Goal: Task Accomplishment & Management: Use online tool/utility

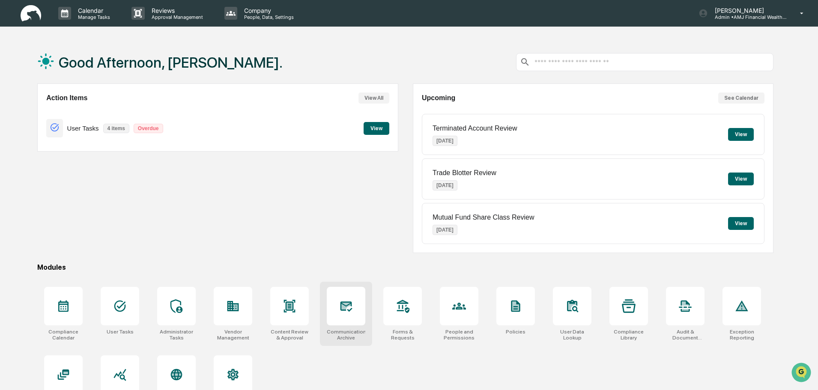
click at [348, 305] on icon at bounding box center [346, 306] width 14 height 14
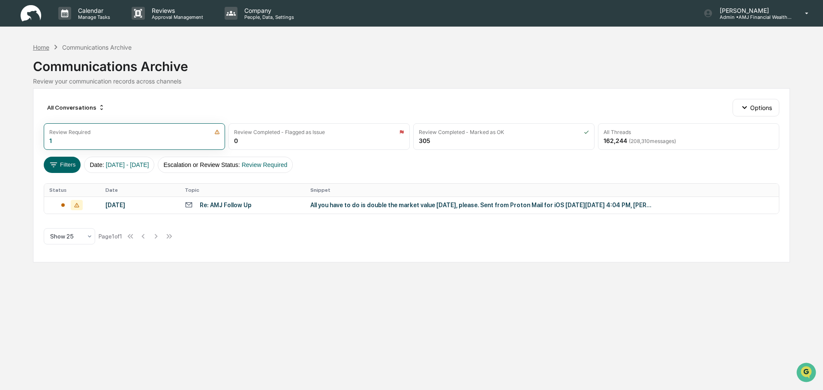
click at [41, 48] on div "Home" at bounding box center [41, 47] width 16 height 7
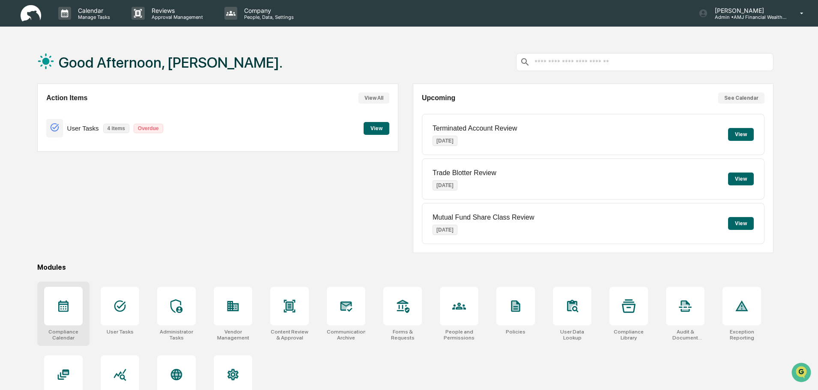
click at [56, 304] on div at bounding box center [63, 306] width 39 height 39
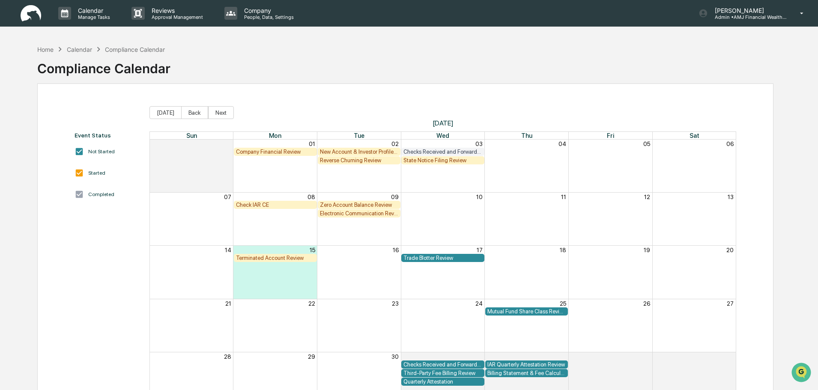
click at [367, 213] on div "Electronic Communication Review" at bounding box center [359, 213] width 79 height 6
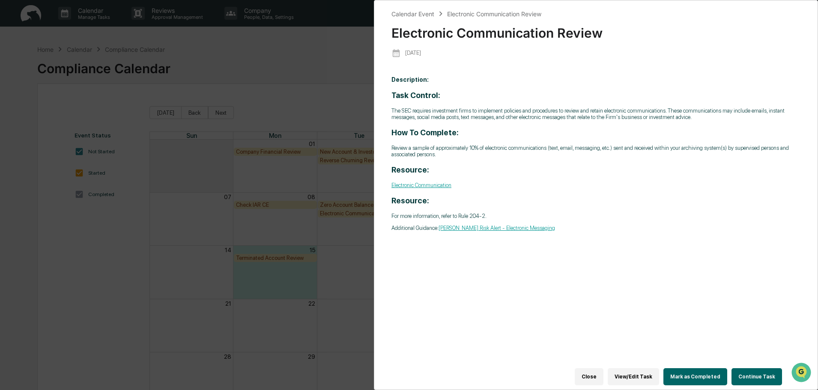
click at [775, 368] on button "Continue Task" at bounding box center [757, 376] width 51 height 17
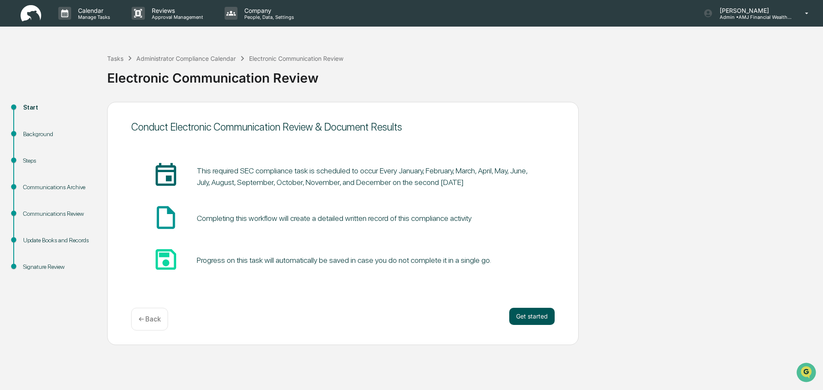
click at [524, 312] on button "Get started" at bounding box center [531, 316] width 45 height 17
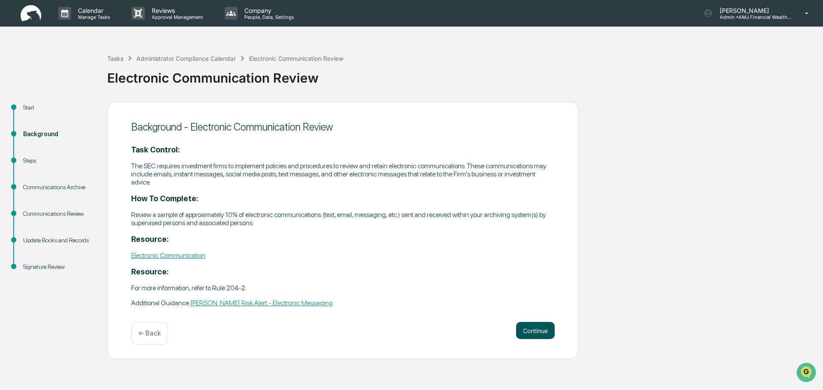
click at [526, 329] on button "Continue" at bounding box center [535, 330] width 39 height 17
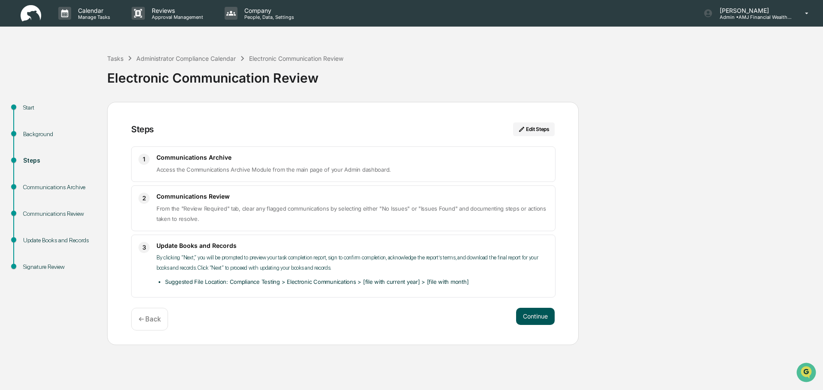
click at [530, 319] on button "Continue" at bounding box center [535, 316] width 39 height 17
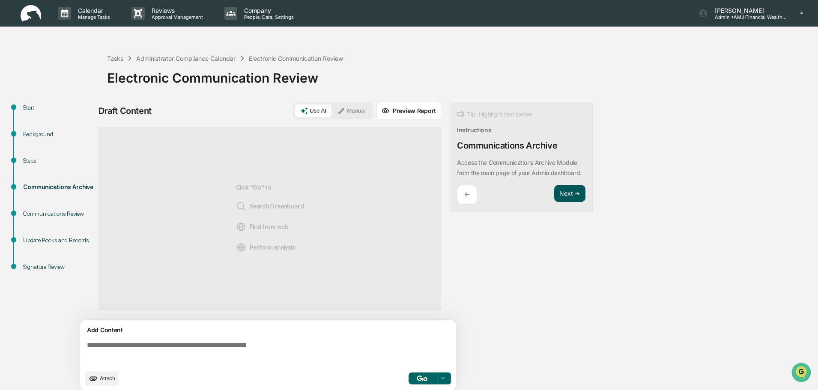
click at [568, 203] on button "Next ➔" at bounding box center [569, 194] width 31 height 18
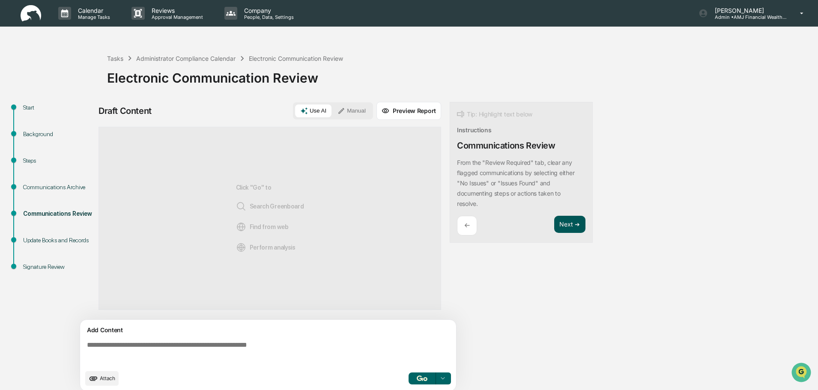
click at [568, 221] on button "Next ➔" at bounding box center [569, 225] width 31 height 18
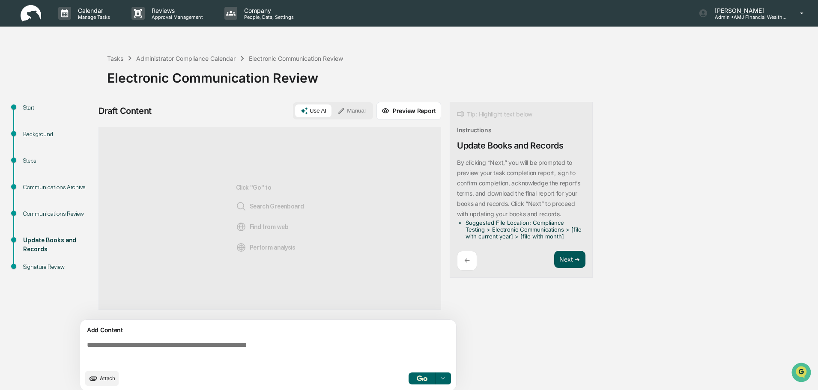
click at [573, 261] on button "Next ➔" at bounding box center [569, 260] width 31 height 18
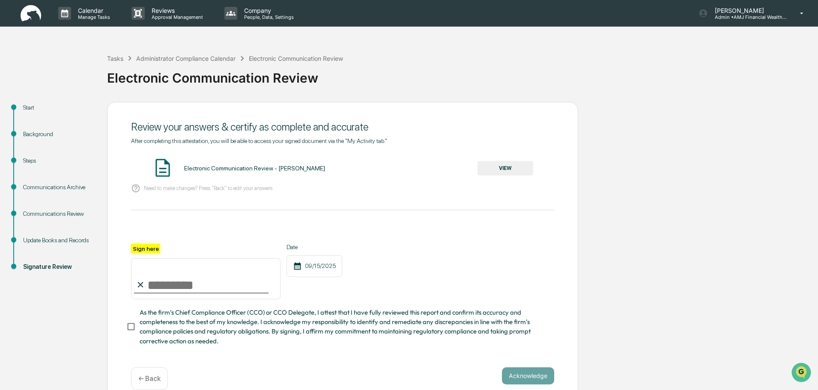
click at [522, 165] on button "VIEW" at bounding box center [506, 168] width 56 height 15
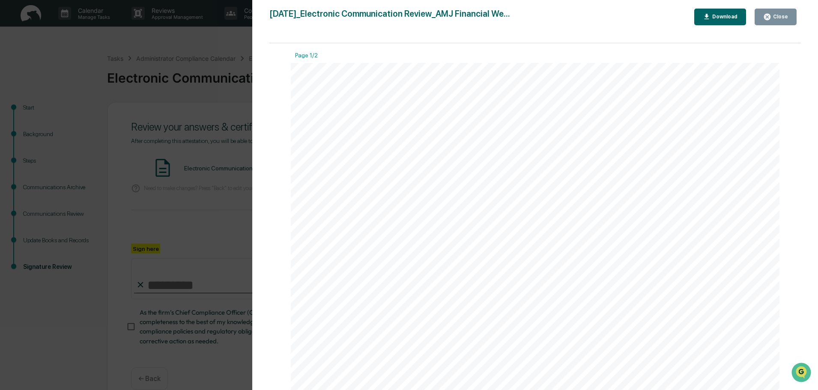
click at [771, 12] on button "Close" at bounding box center [776, 17] width 42 height 17
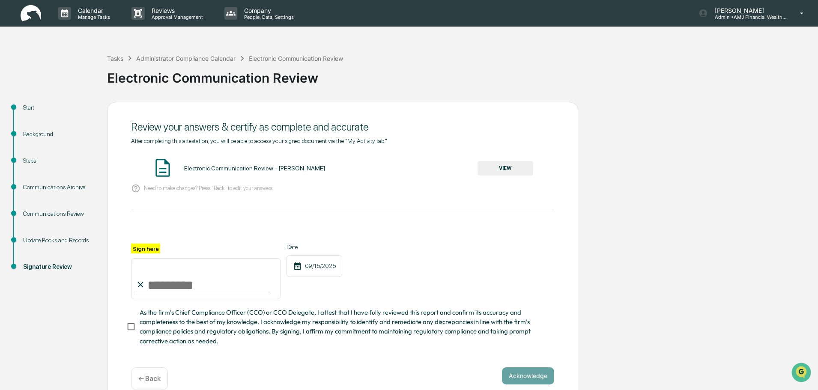
click at [195, 293] on input "Sign here" at bounding box center [206, 278] width 150 height 41
type input "**********"
click at [530, 380] on button "Acknowledge" at bounding box center [528, 376] width 52 height 17
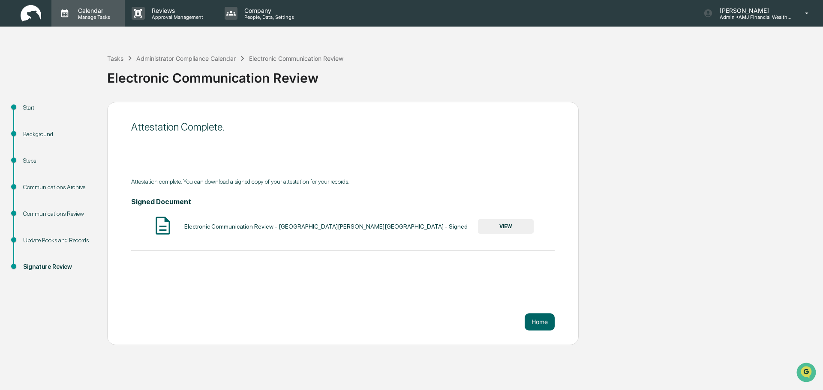
click at [93, 9] on p "Calendar" at bounding box center [92, 10] width 43 height 7
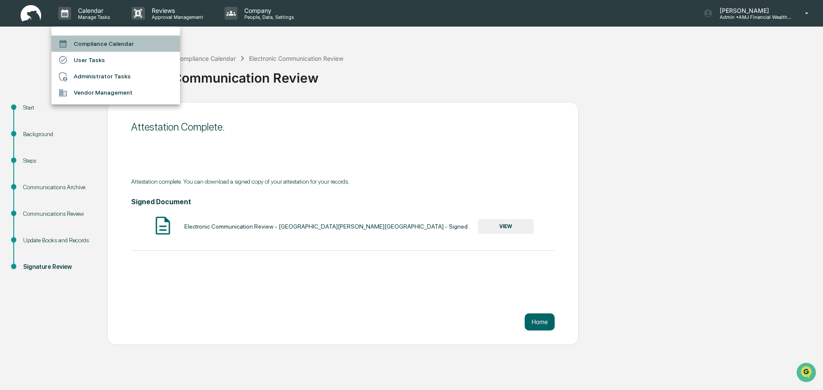
click at [95, 42] on li "Compliance Calendar" at bounding box center [115, 44] width 129 height 16
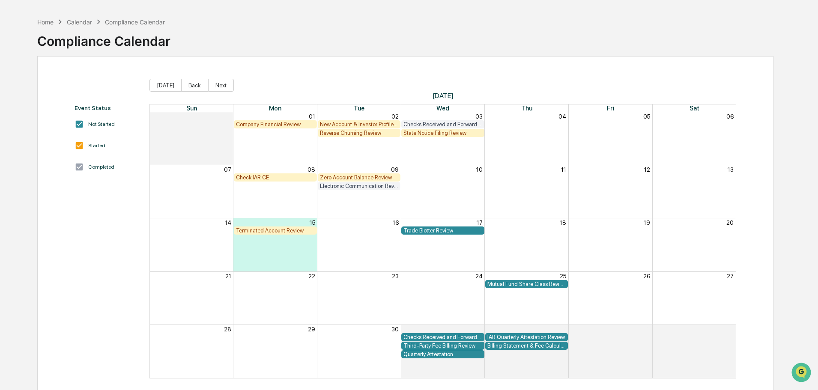
scroll to position [41, 0]
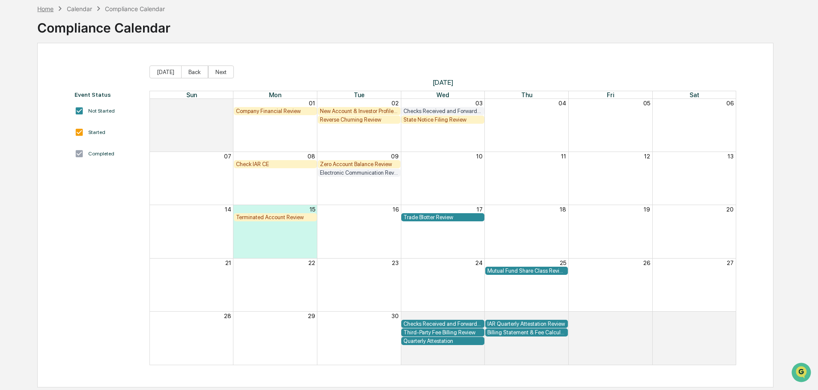
click at [43, 7] on div "Home" at bounding box center [45, 8] width 16 height 7
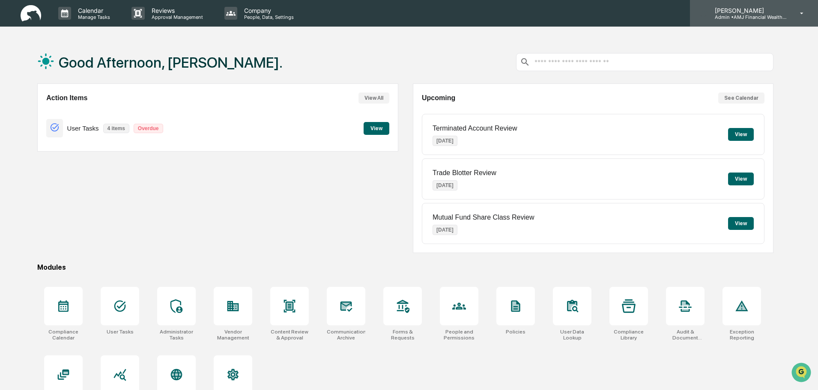
click at [749, 11] on p "[PERSON_NAME]" at bounding box center [748, 10] width 80 height 7
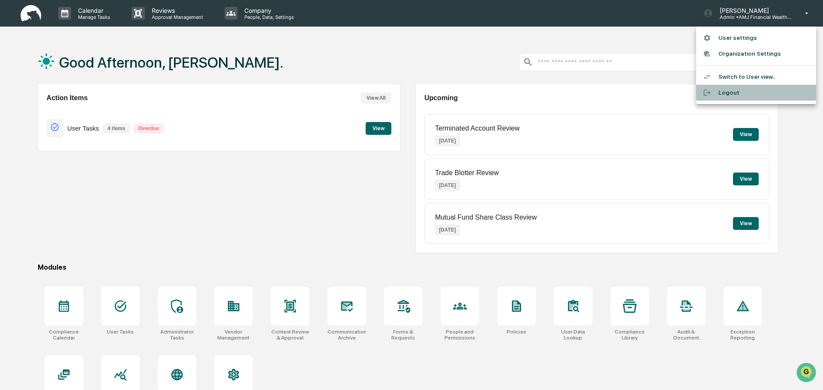
click at [722, 94] on li "Logout" at bounding box center [756, 93] width 120 height 16
